Goal: Transaction & Acquisition: Download file/media

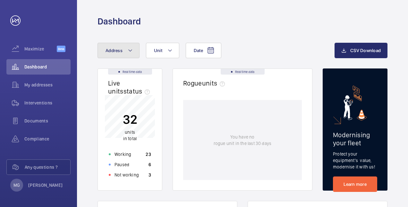
click at [128, 49] on mat-icon at bounding box center [130, 50] width 5 height 8
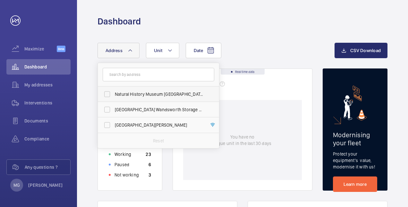
click at [177, 94] on span "Natural History Museum [GEOGRAPHIC_DATA][PERSON_NAME]" at bounding box center [159, 94] width 88 height 6
click at [114, 94] on input "Natural History Museum [GEOGRAPHIC_DATA][PERSON_NAME]" at bounding box center [107, 94] width 13 height 13
checkbox input "true"
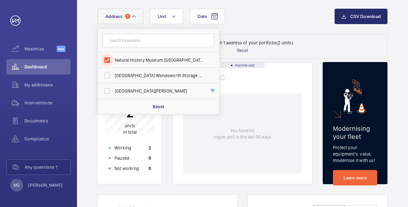
scroll to position [64, 0]
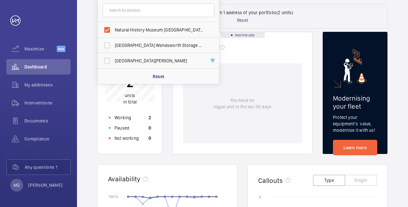
click at [275, 54] on div "Rogue units" at bounding box center [242, 49] width 119 height 14
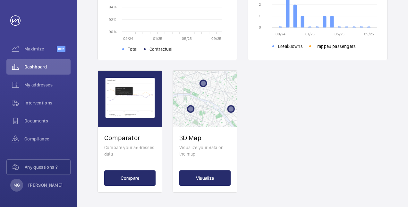
scroll to position [291, 0]
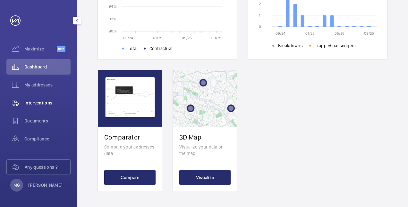
click at [31, 103] on span "Interventions" at bounding box center [47, 102] width 46 height 6
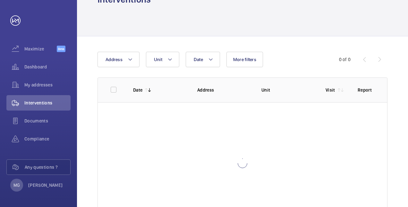
scroll to position [32, 0]
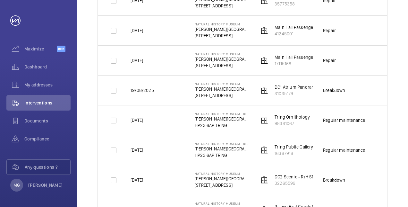
scroll to position [824, 0]
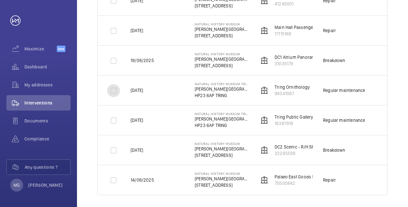
click at [116, 87] on input "checkbox" at bounding box center [113, 90] width 13 height 13
checkbox input "true"
click at [285, 90] on p "98341067" at bounding box center [292, 93] width 35 height 6
click at [221, 92] on p "HP23 6AP TRING" at bounding box center [222, 95] width 54 height 6
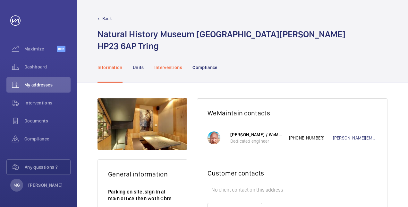
click at [173, 67] on p "Interventions" at bounding box center [168, 67] width 28 height 6
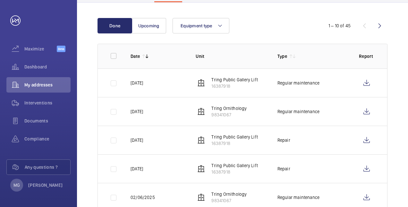
scroll to position [96, 0]
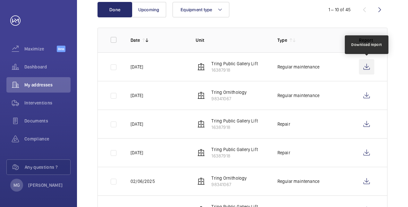
click at [369, 65] on wm-front-icon-button at bounding box center [366, 66] width 15 height 15
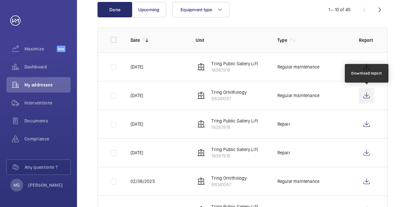
click at [365, 96] on wm-front-icon-button at bounding box center [366, 95] width 15 height 15
